Goal: Information Seeking & Learning: Learn about a topic

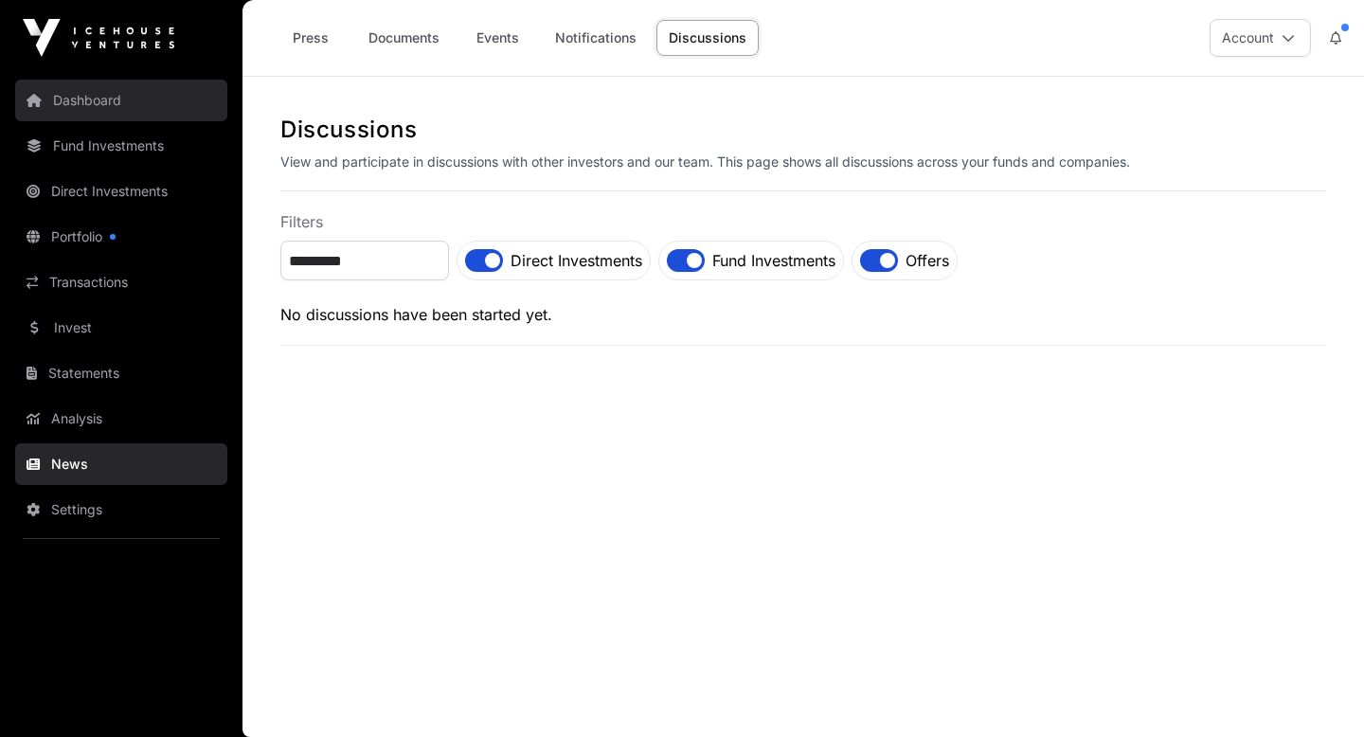
click at [99, 98] on link "Dashboard" at bounding box center [121, 101] width 212 height 42
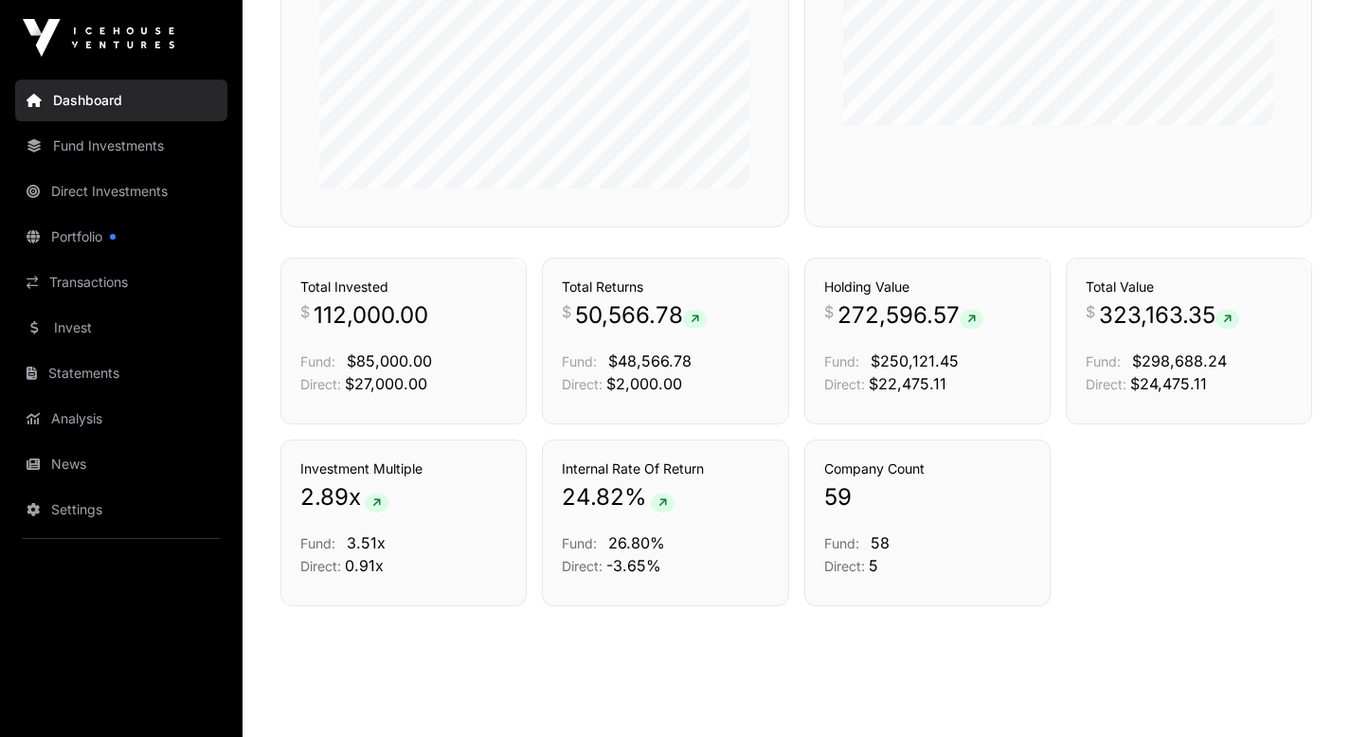
scroll to position [937, 0]
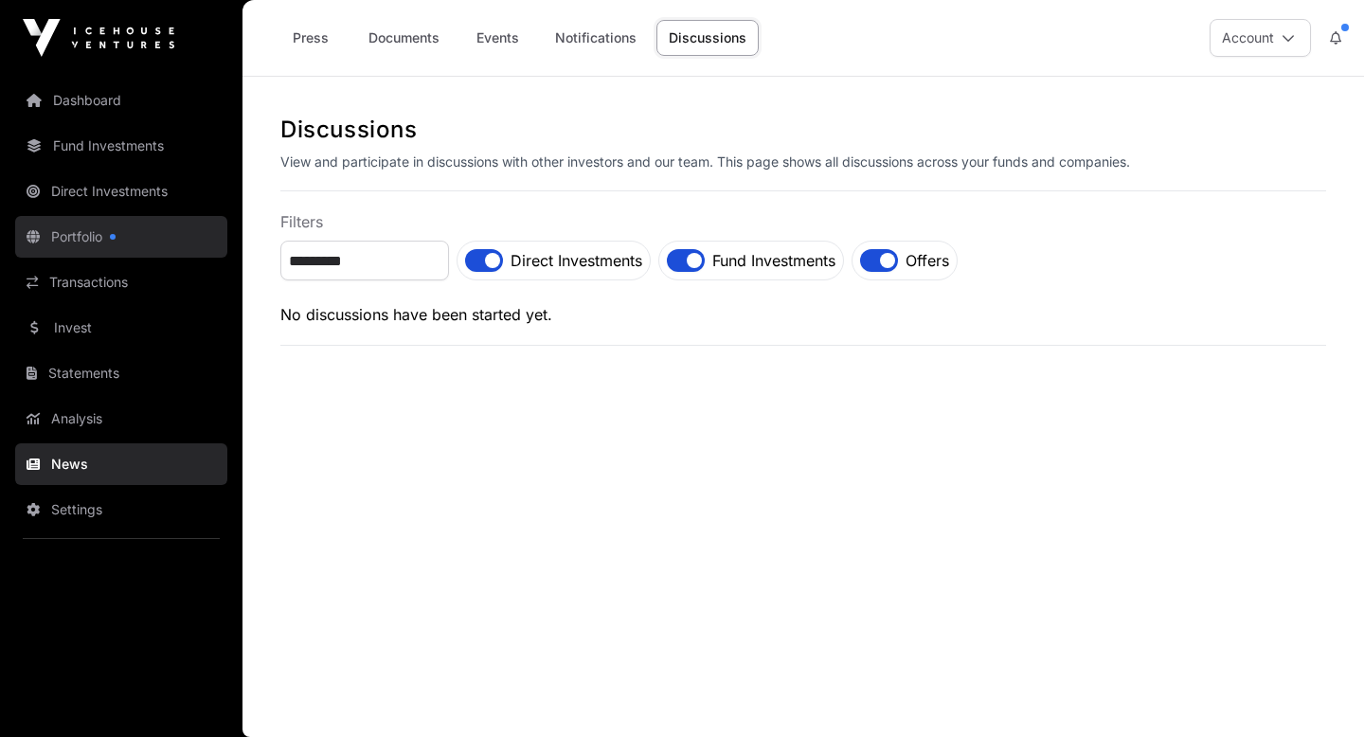
click at [84, 241] on link "Portfolio" at bounding box center [121, 237] width 212 height 42
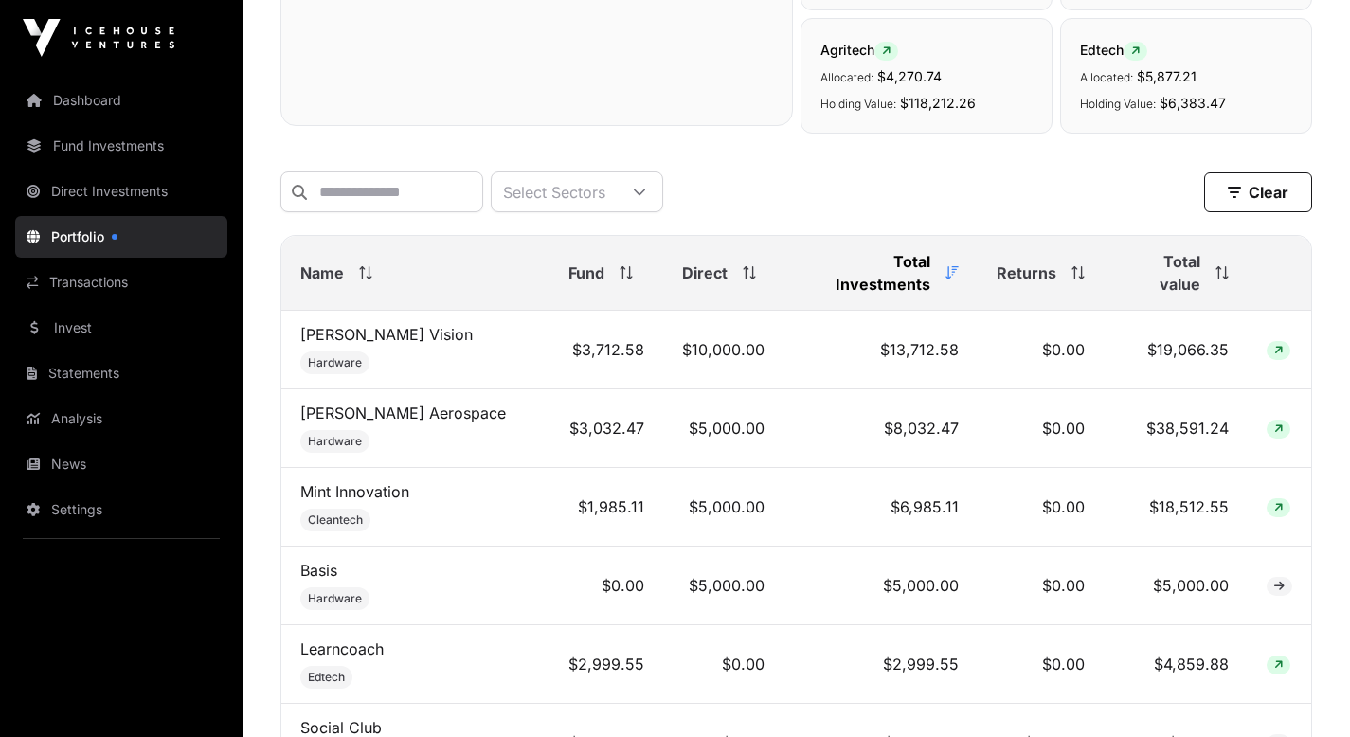
scroll to position [644, 0]
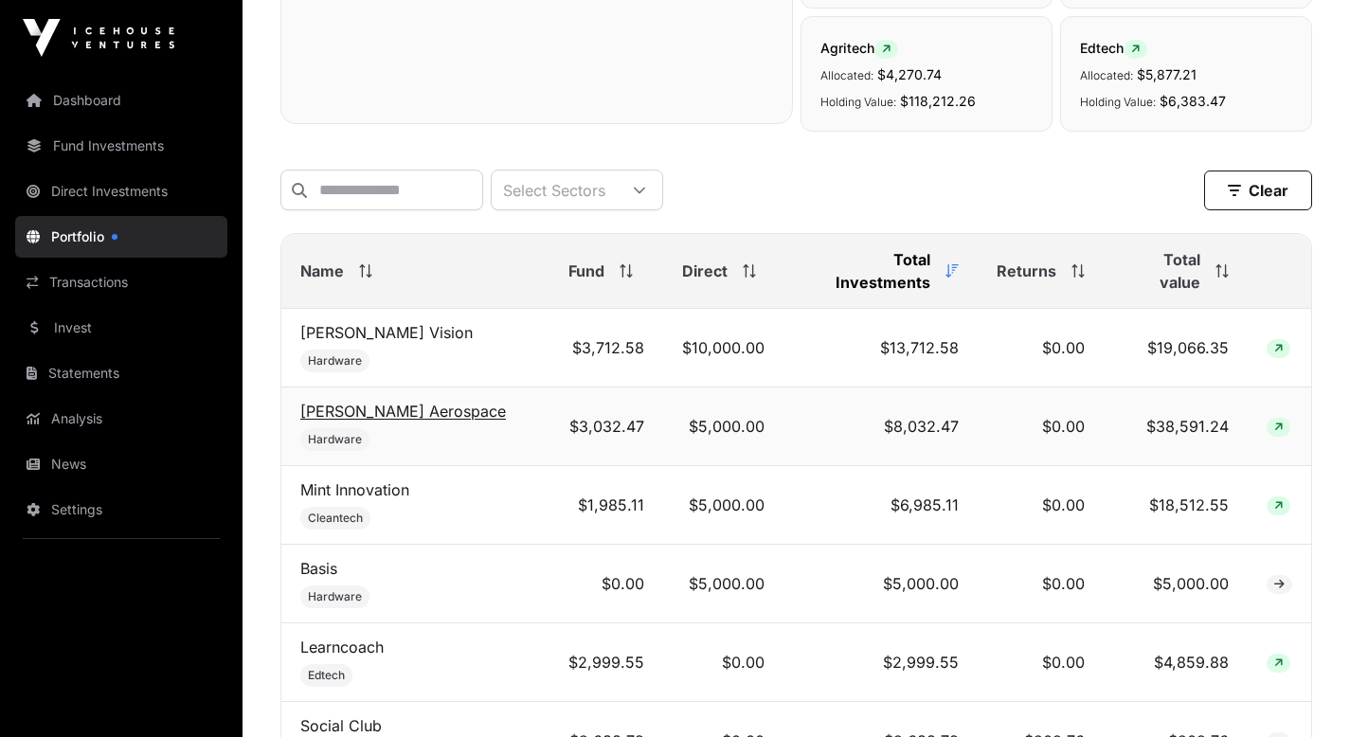
click at [344, 403] on link "[PERSON_NAME] Aerospace" at bounding box center [403, 411] width 206 height 19
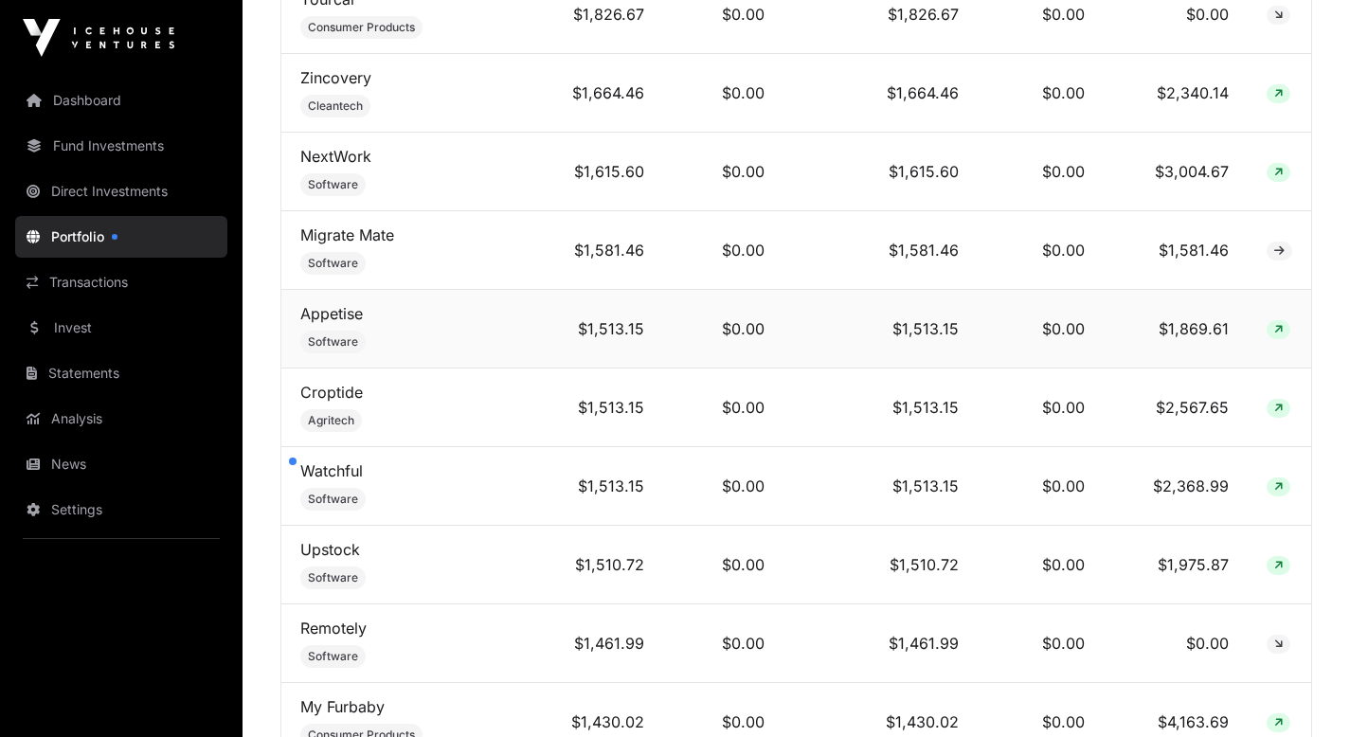
scroll to position [2178, 0]
click at [321, 381] on link "Croptide" at bounding box center [331, 390] width 63 height 19
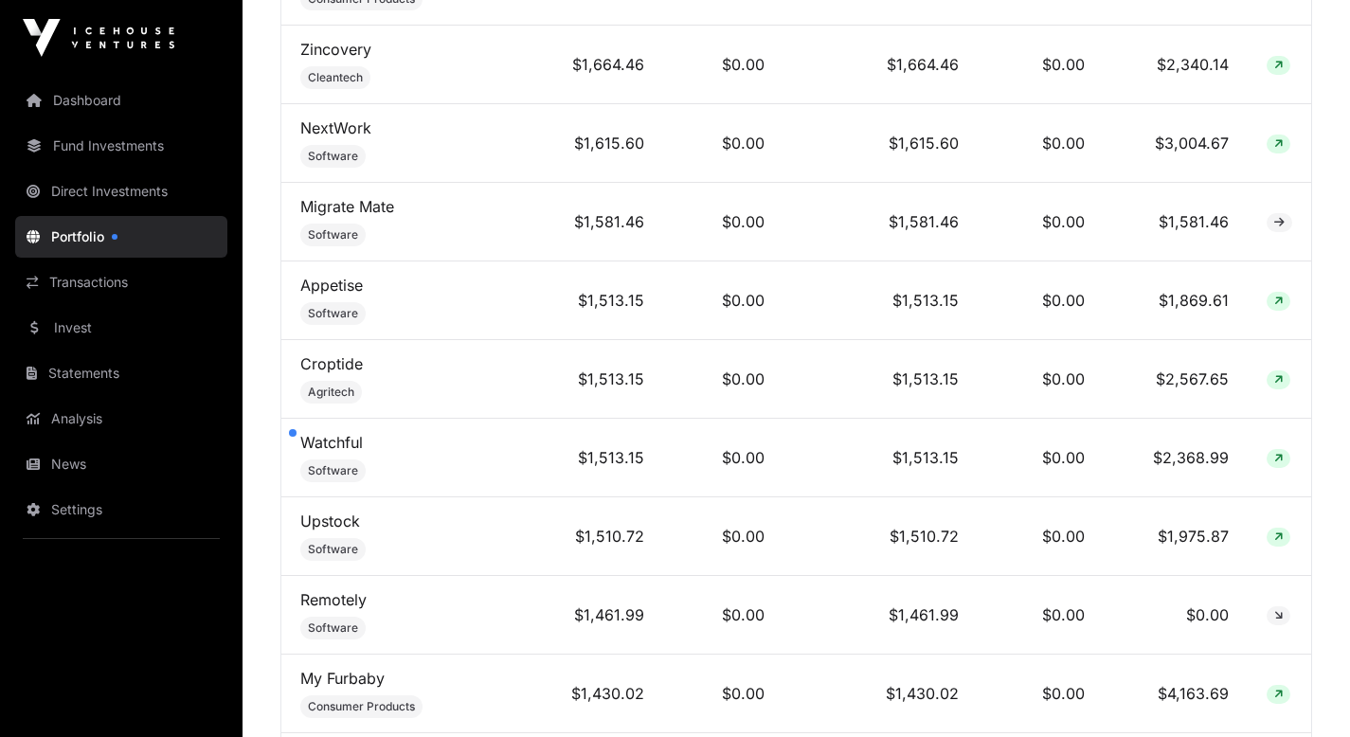
scroll to position [2206, 0]
click at [325, 431] on link "Watchful" at bounding box center [331, 440] width 63 height 19
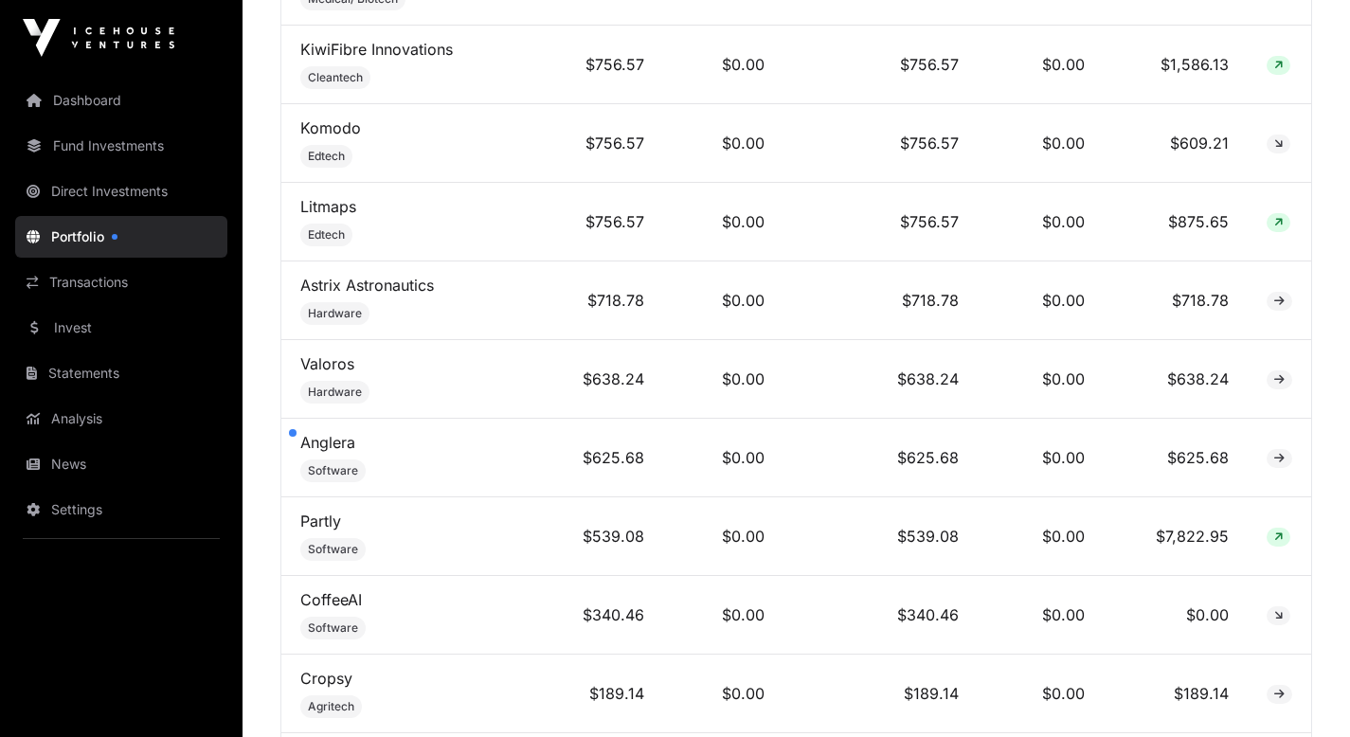
scroll to position [4483, 0]
click at [351, 434] on link "Anglera" at bounding box center [327, 443] width 55 height 19
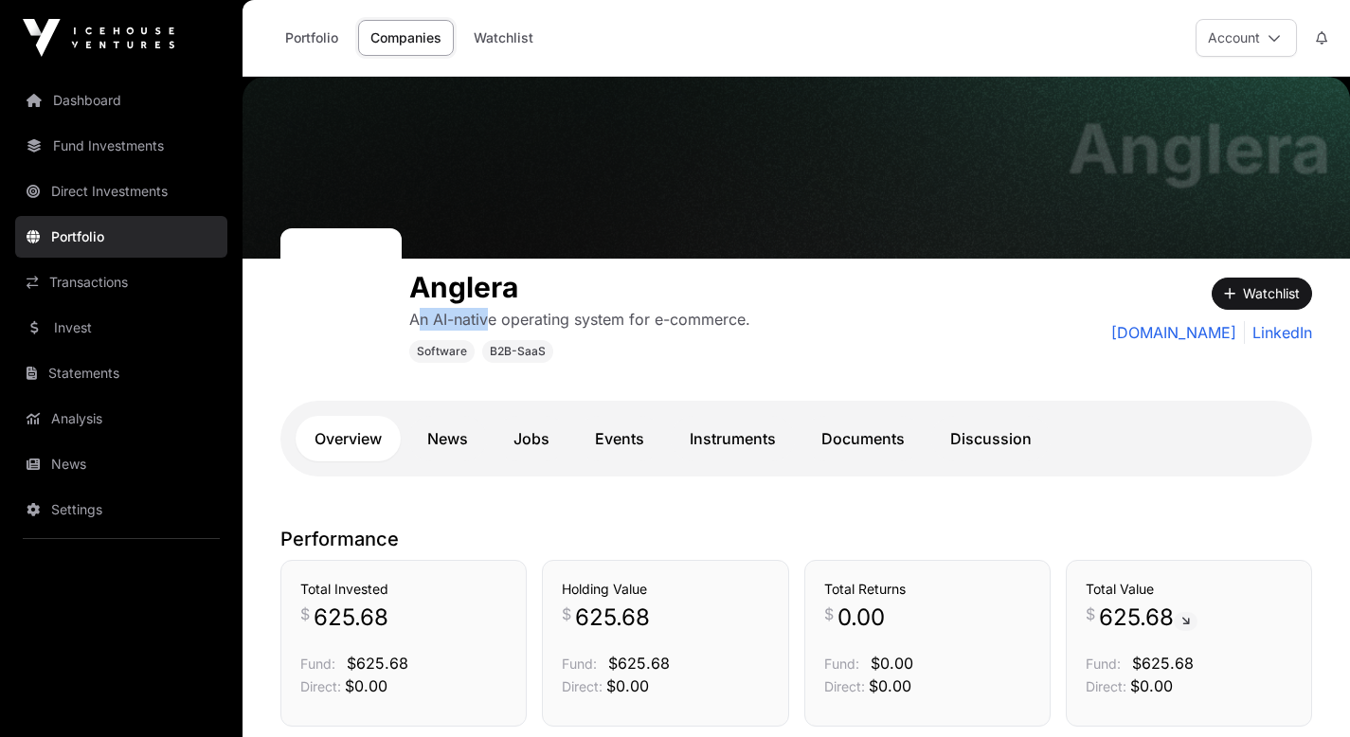
drag, startPoint x: 415, startPoint y: 318, endPoint x: 488, endPoint y: 320, distance: 73.0
click at [488, 320] on p "An AI-native operating system for e-commerce." at bounding box center [579, 319] width 341 height 23
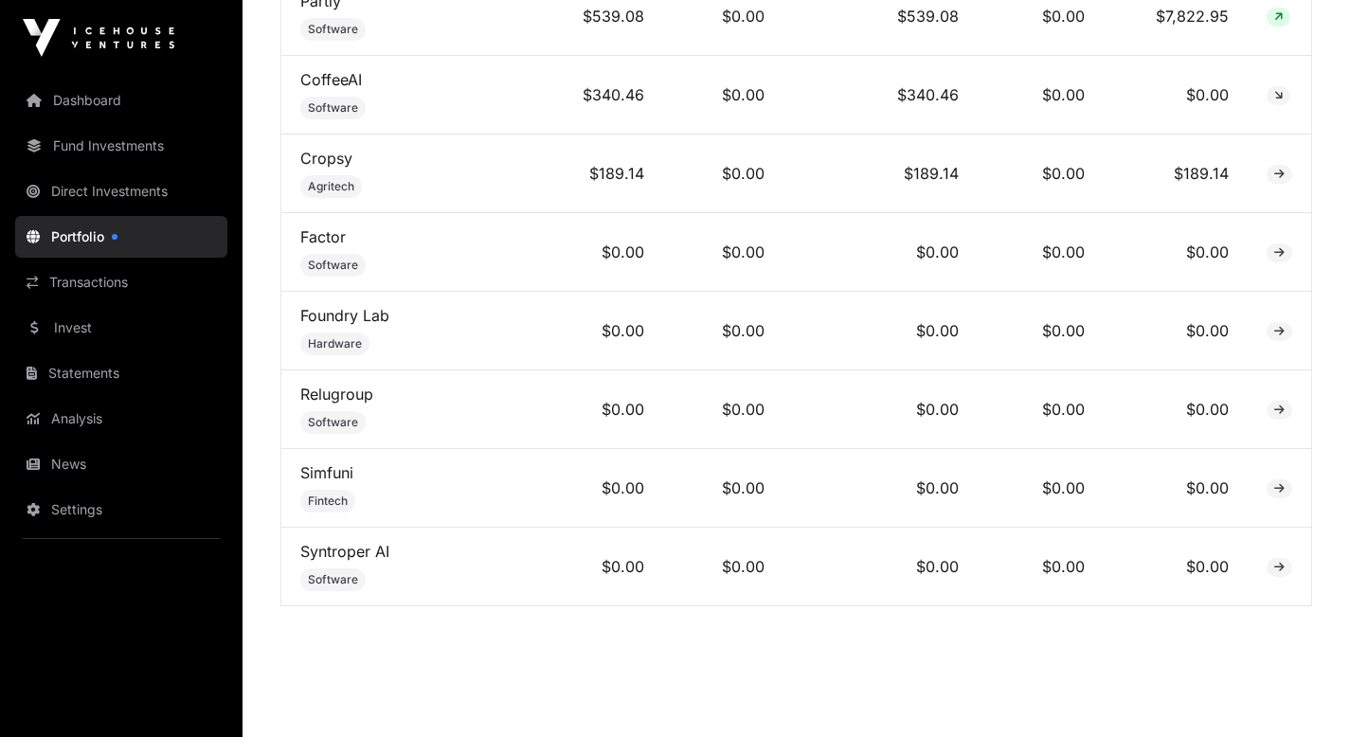
scroll to position [4849, 0]
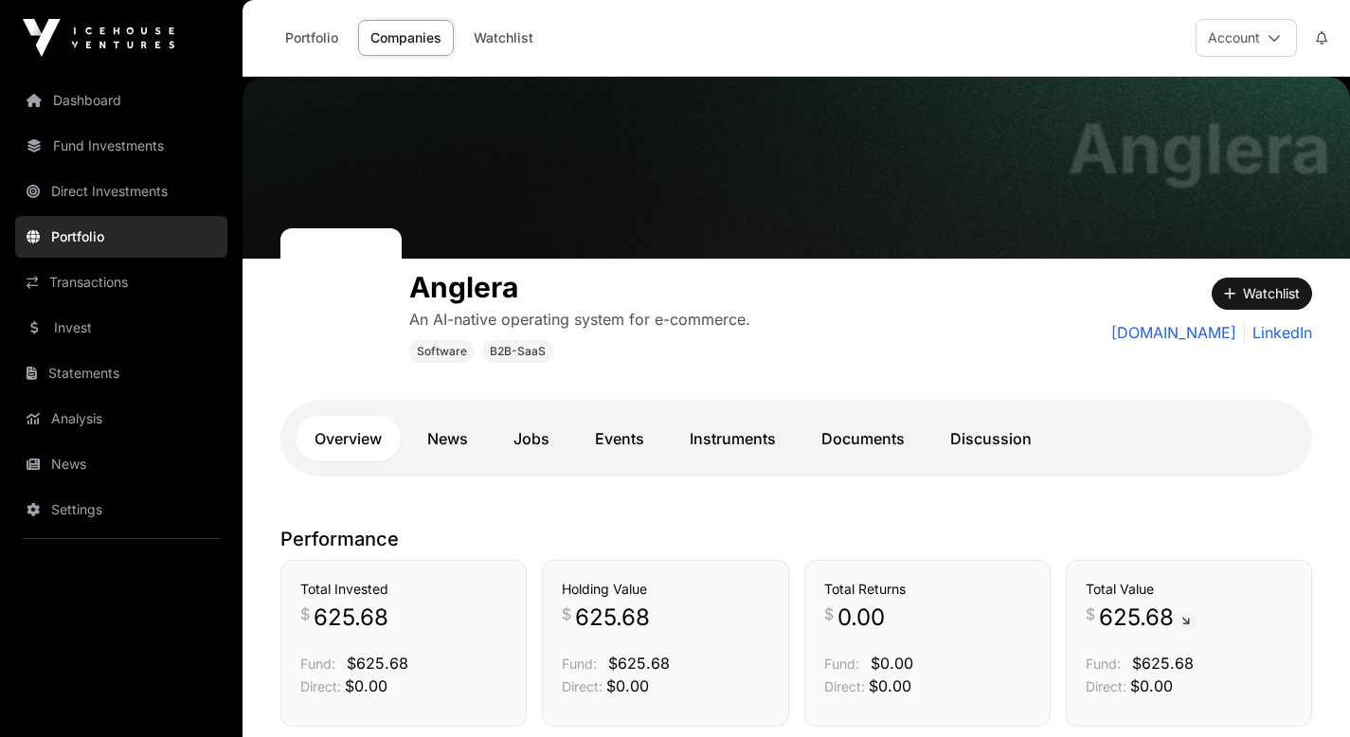
scroll to position [1, 0]
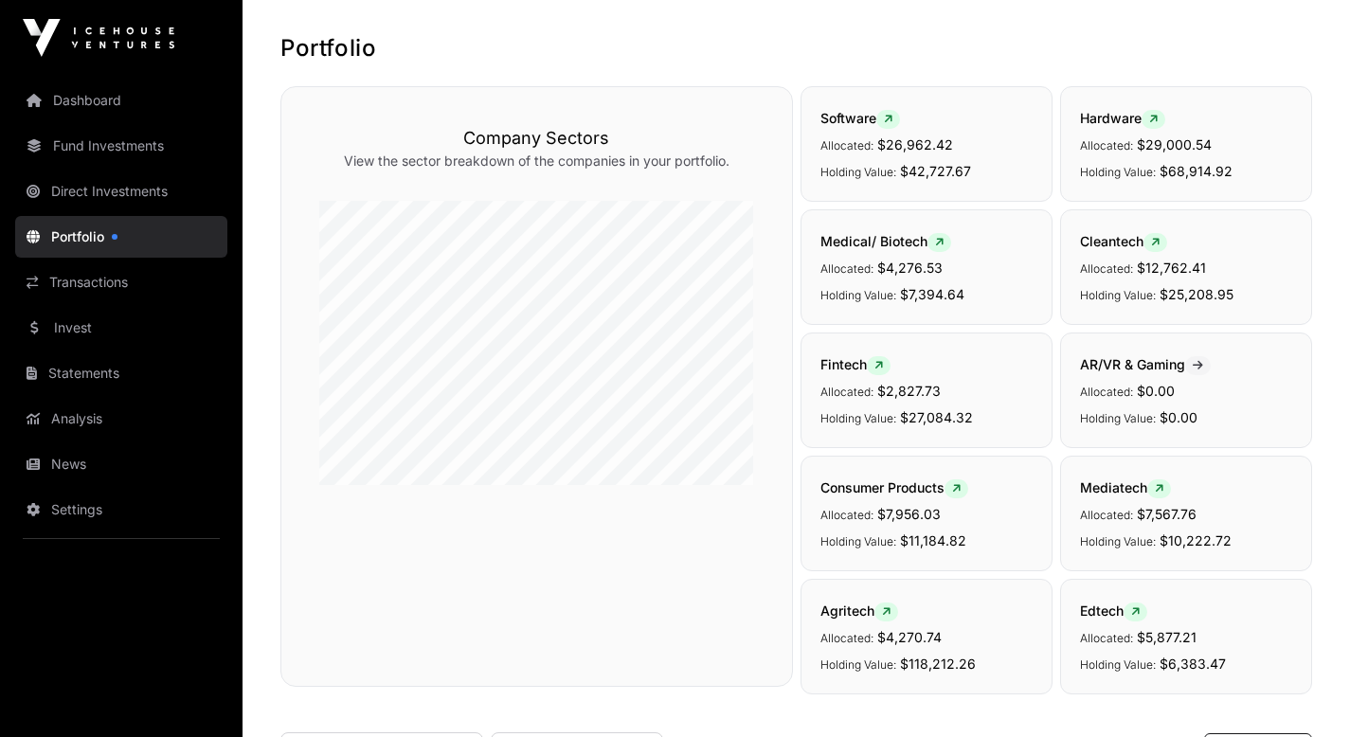
scroll to position [79, 0]
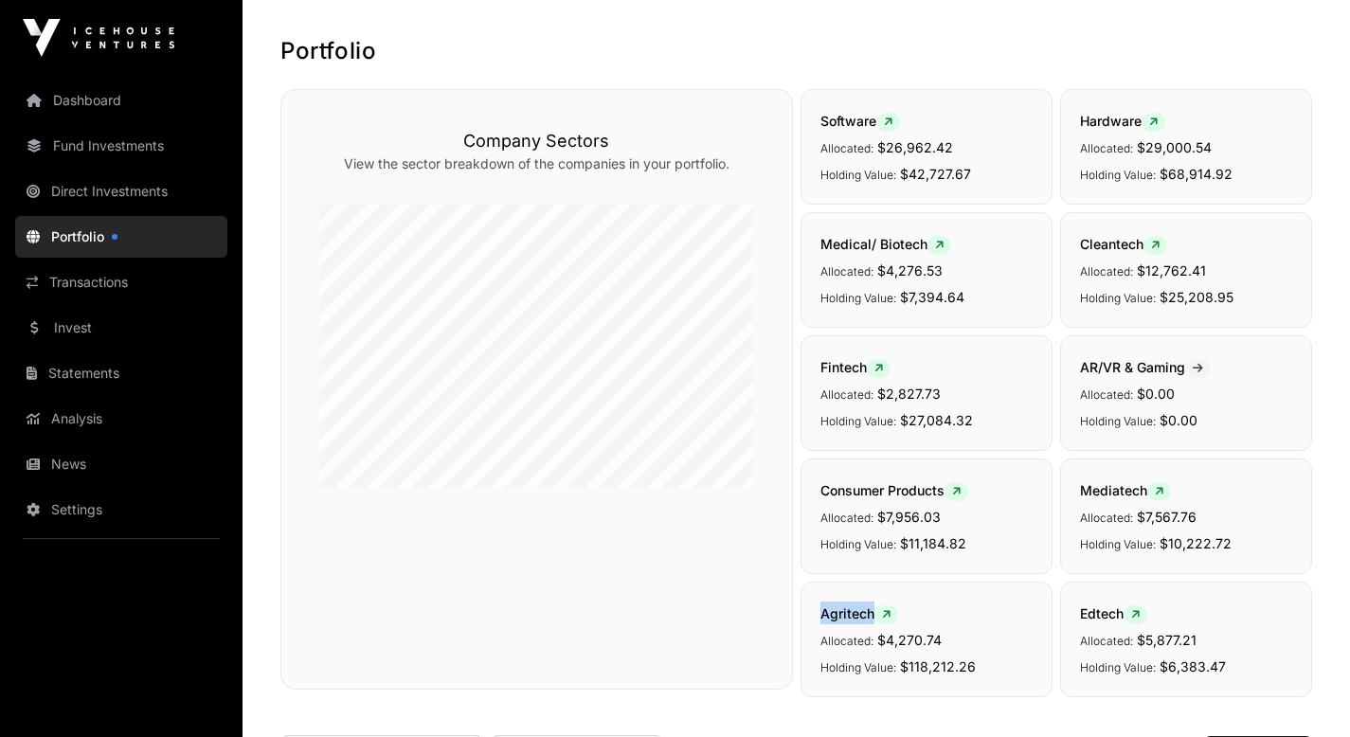
drag, startPoint x: 819, startPoint y: 616, endPoint x: 872, endPoint y: 619, distance: 53.2
click at [872, 619] on span "Agritech" at bounding box center [859, 613] width 78 height 16
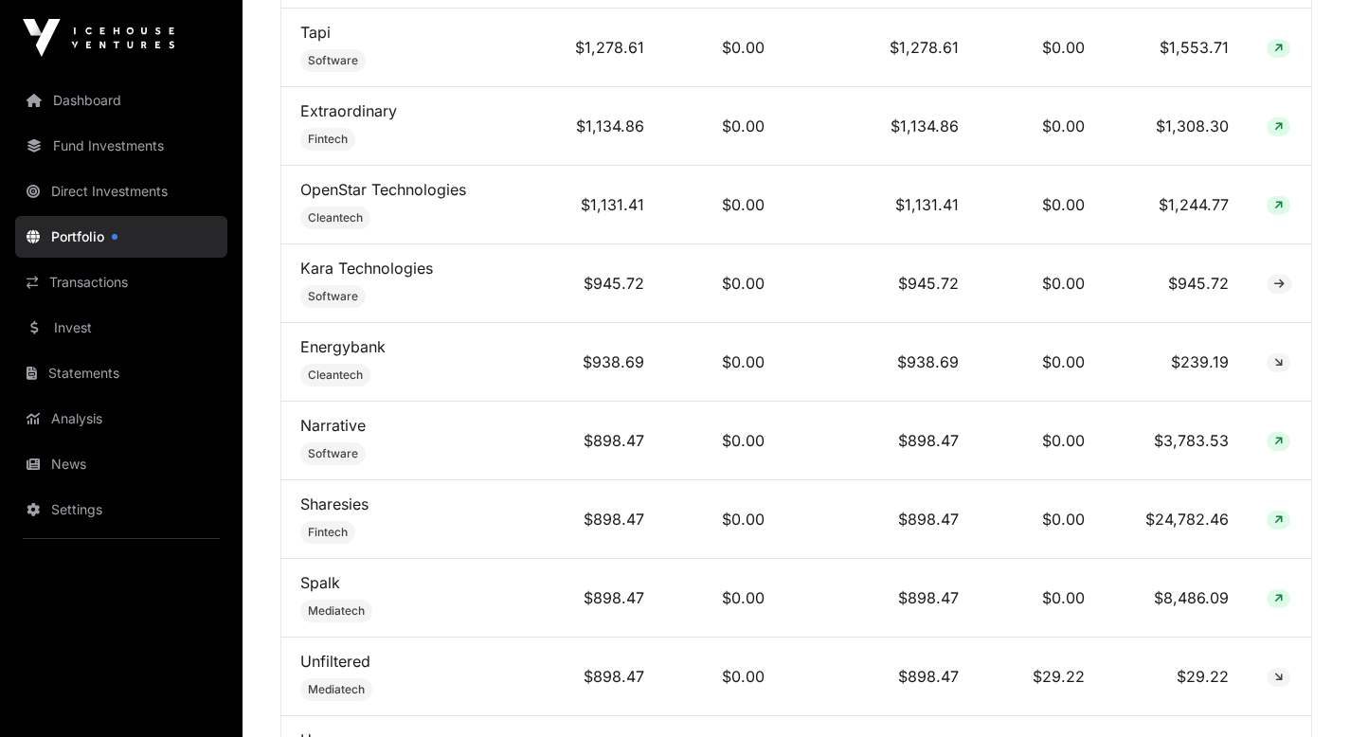
scroll to position [3418, 0]
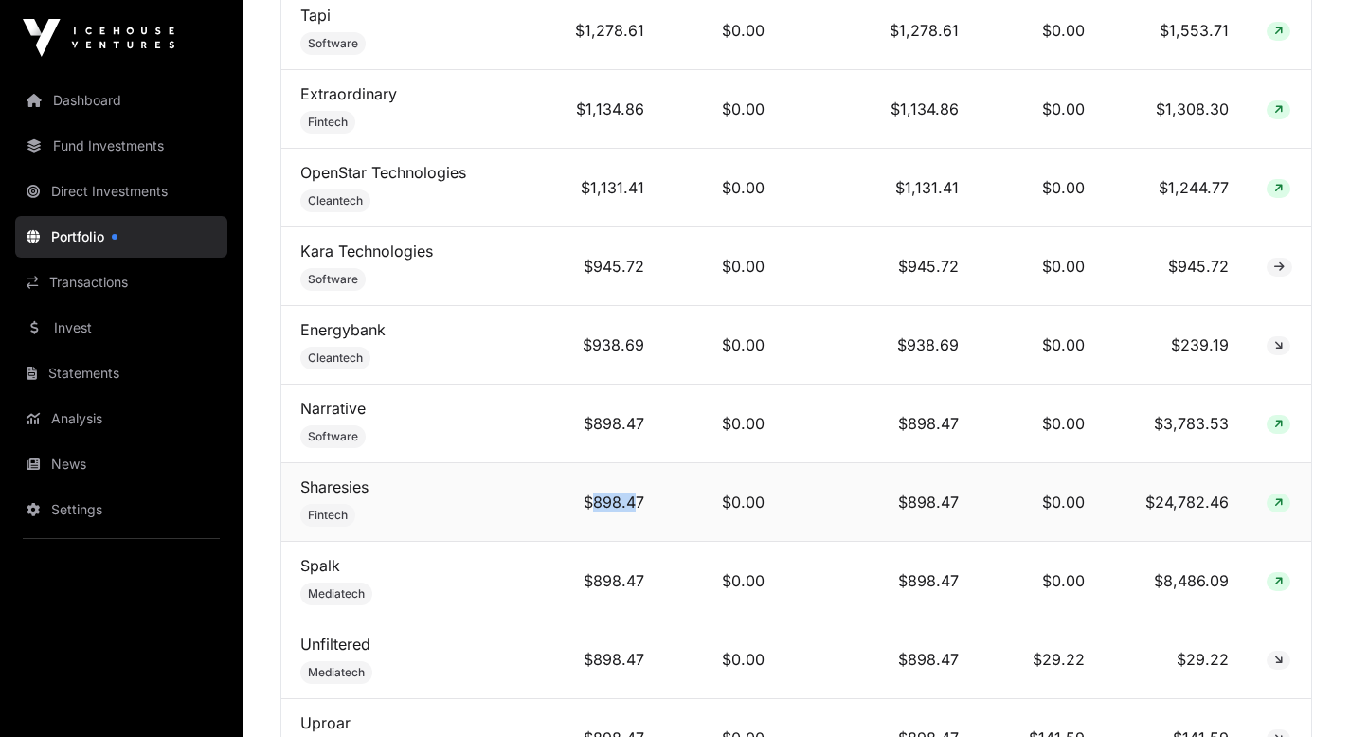
drag, startPoint x: 552, startPoint y: 471, endPoint x: 600, endPoint y: 477, distance: 47.8
click at [601, 481] on td "$898.47" at bounding box center [606, 502] width 114 height 79
click at [600, 477] on td "$898.47" at bounding box center [606, 502] width 114 height 79
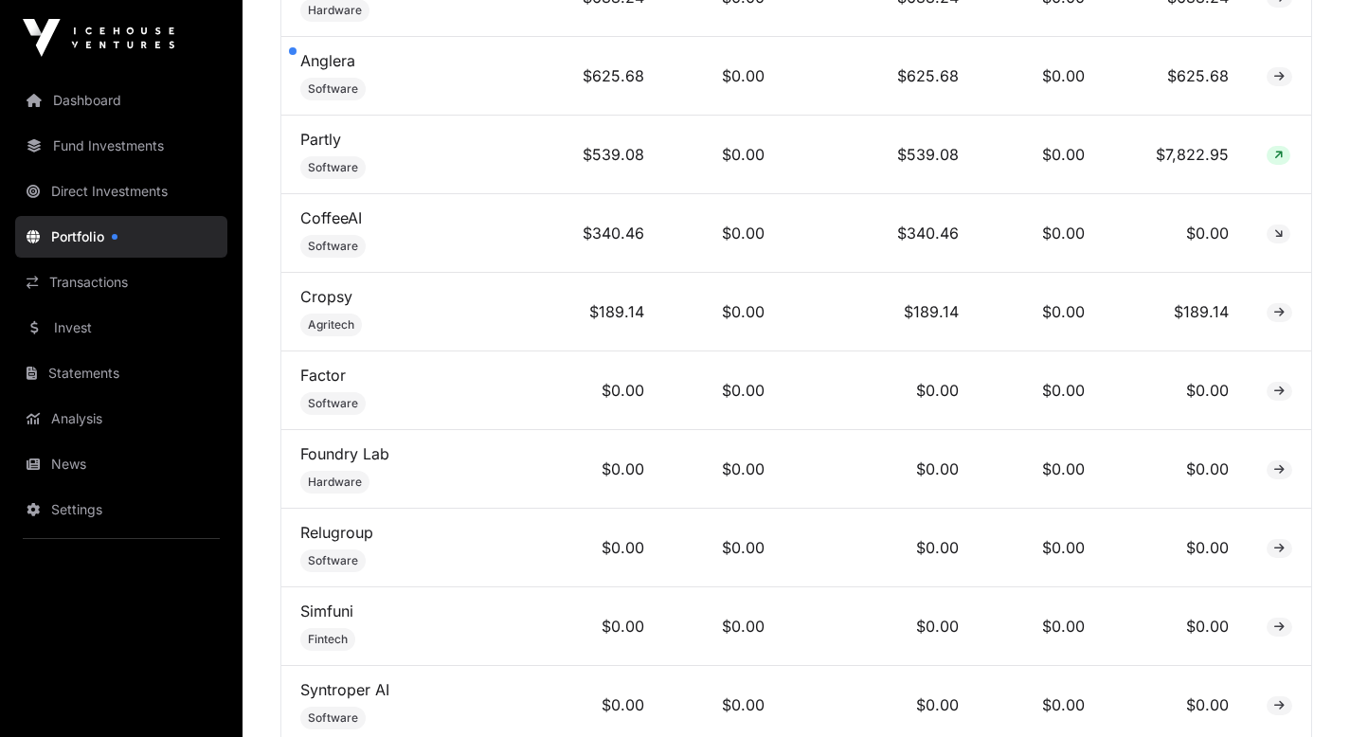
scroll to position [4864, 0]
click at [339, 210] on link "CoffeeAI" at bounding box center [331, 219] width 62 height 19
